Goal: Information Seeking & Learning: Learn about a topic

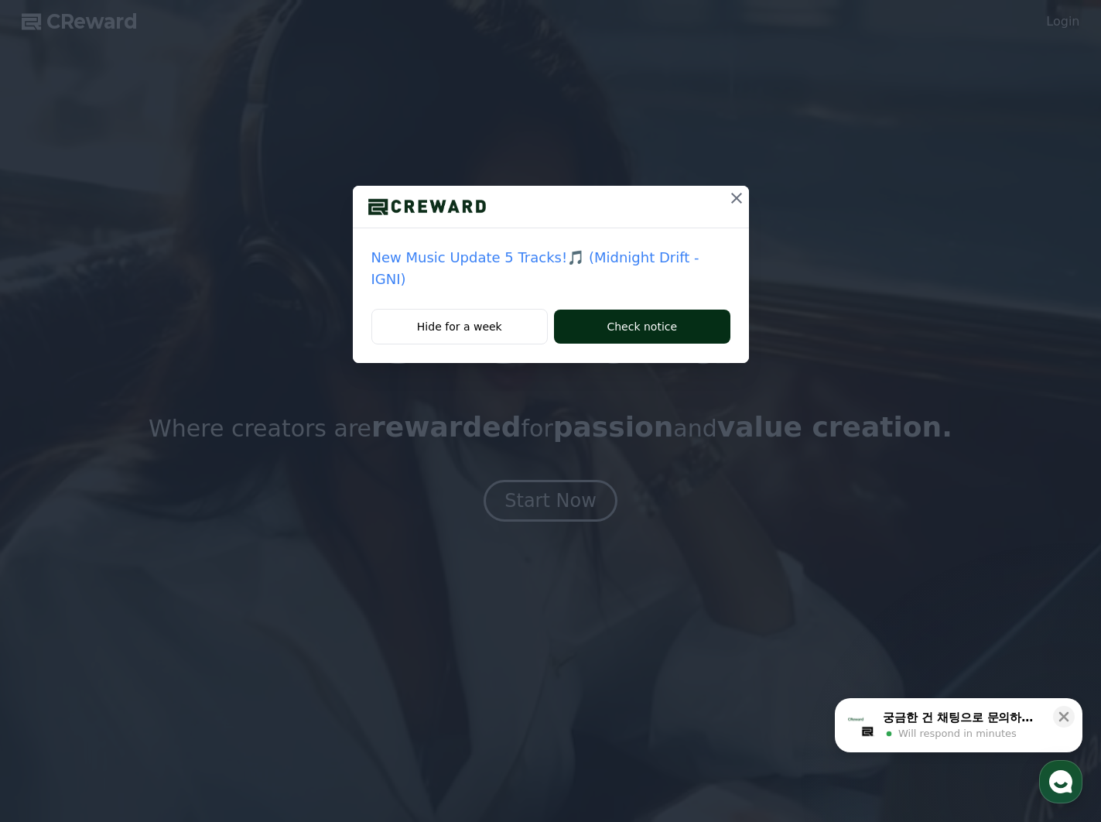
click at [636, 310] on button "Check notice" at bounding box center [642, 326] width 176 height 34
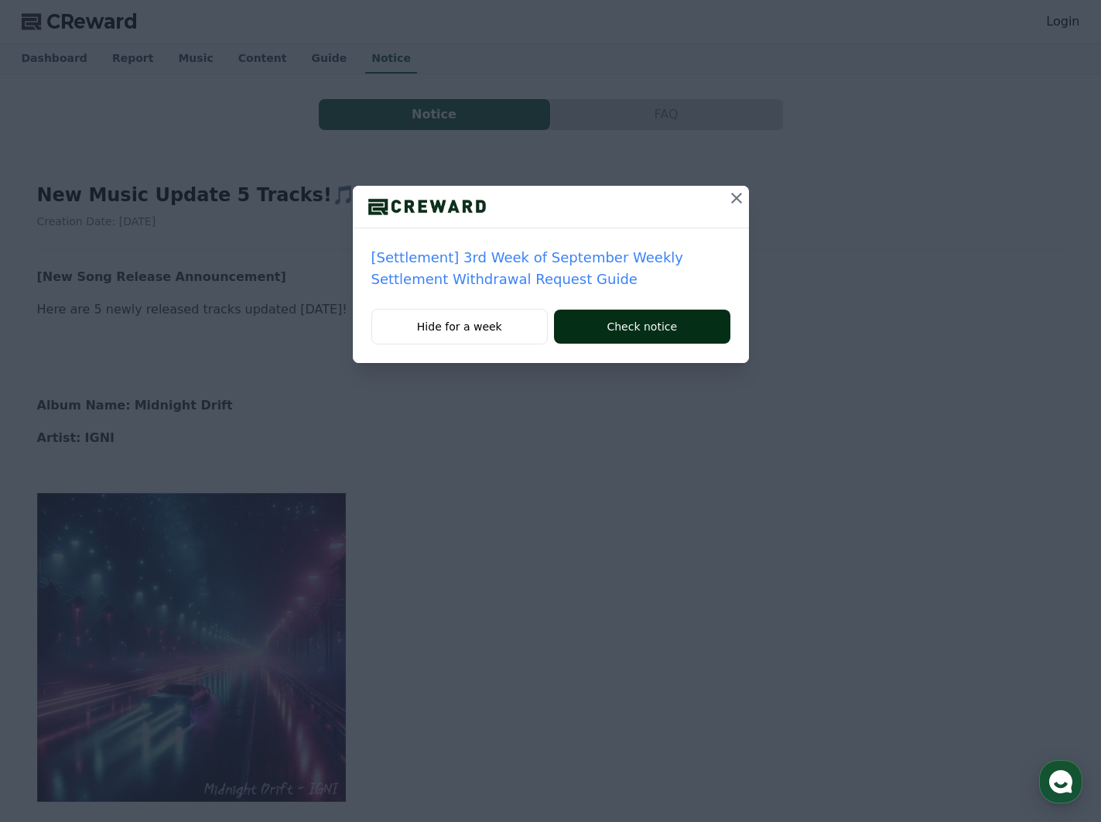
click at [627, 322] on button "Check notice" at bounding box center [642, 326] width 176 height 34
